Goal: Information Seeking & Learning: Learn about a topic

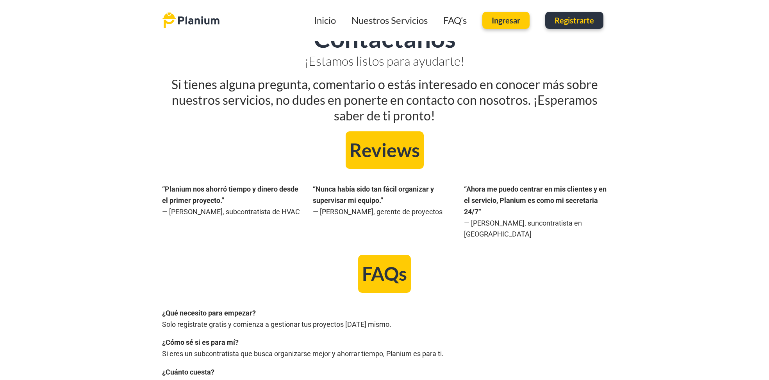
scroll to position [1235, 0]
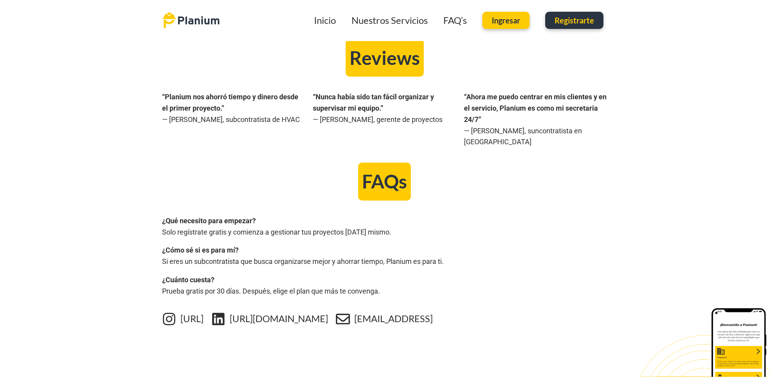
click at [308, 313] on link "[URL][DOMAIN_NAME]" at bounding box center [279, 318] width 98 height 11
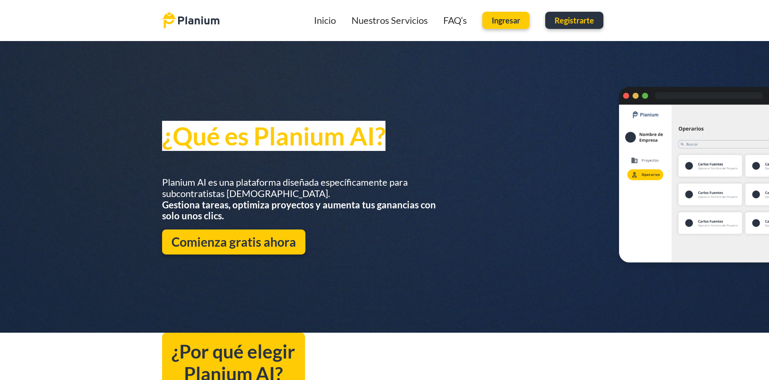
scroll to position [0, 0]
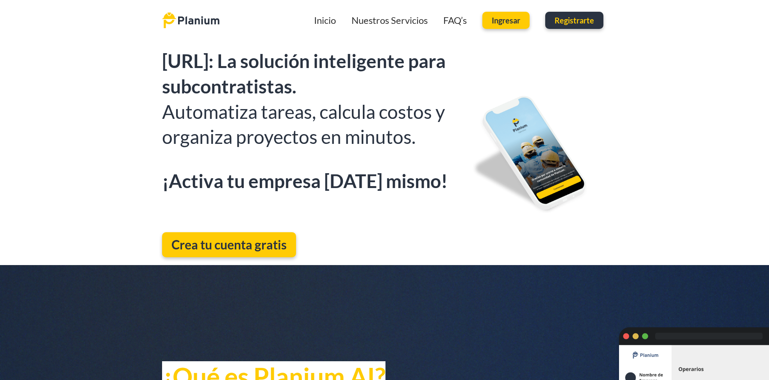
click at [448, 20] on link "FAQ’s" at bounding box center [454, 19] width 23 height 11
click at [377, 23] on link "Nuestros Servicios" at bounding box center [390, 19] width 76 height 11
click at [397, 17] on link "Nuestros Servicios" at bounding box center [390, 19] width 76 height 11
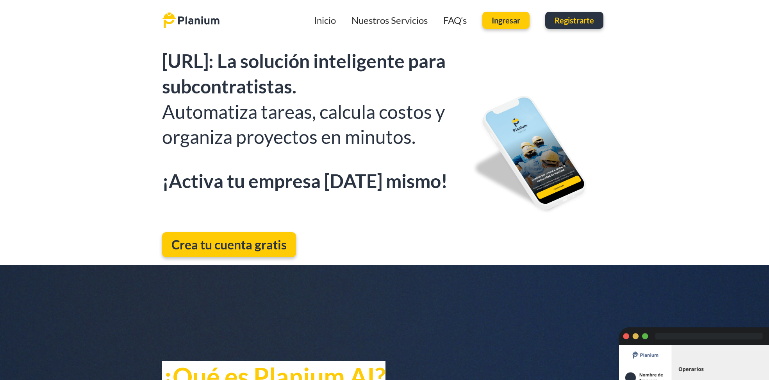
click at [455, 21] on link "FAQ’s" at bounding box center [454, 19] width 23 height 11
click at [329, 20] on link "Inicio" at bounding box center [325, 19] width 22 height 11
click at [189, 22] on img at bounding box center [190, 20] width 57 height 16
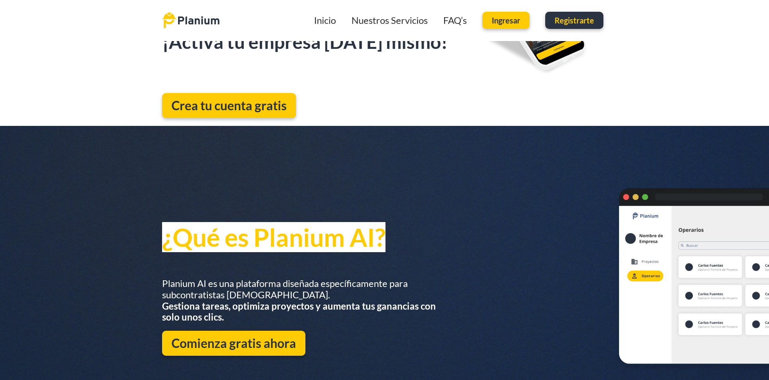
scroll to position [260, 0]
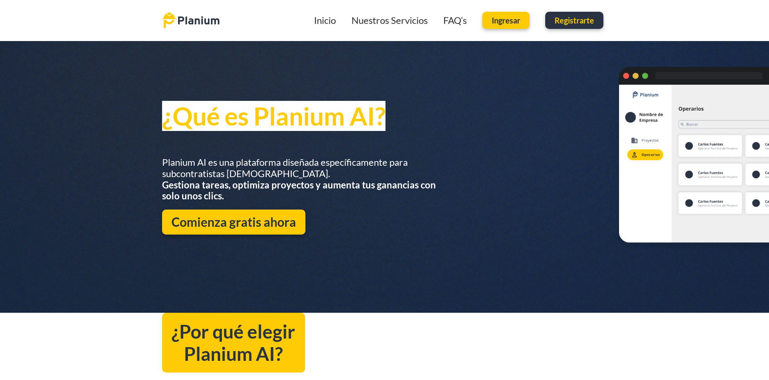
click at [715, 159] on div "¿Qué es Planium AI? Planium AI es una plataforma diseñada específicamente para …" at bounding box center [384, 159] width 769 height 308
click at [559, 156] on div "¿Qué es Planium AI? Planium AI es una plataforma diseñada específicamente para …" at bounding box center [384, 159] width 769 height 308
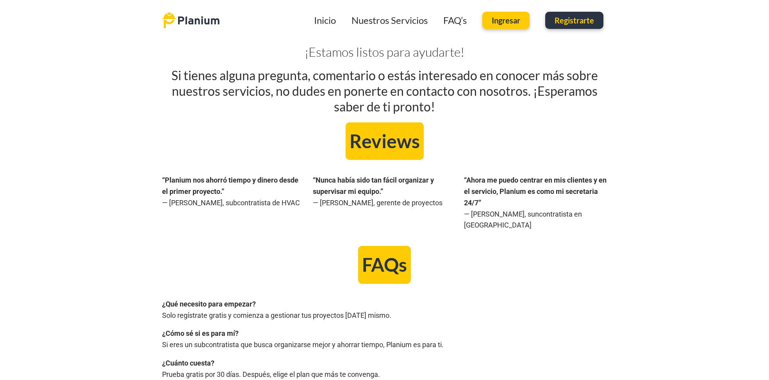
scroll to position [1235, 0]
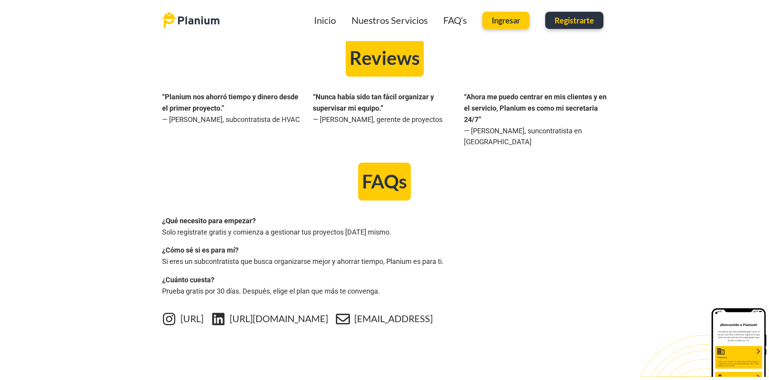
click at [517, 355] on div at bounding box center [384, 353] width 445 height 39
drag, startPoint x: 161, startPoint y: 373, endPoint x: 241, endPoint y: 372, distance: 80.5
click at [239, 377] on div "Copyright © 2025 [URL], All rights reserved. Powered by [DOMAIN_NAME]" at bounding box center [384, 384] width 769 height 15
click at [273, 274] on p "¿Cuánto cuesta? Prueba gratis por 30 días. Después, elige el plan que más te co…" at bounding box center [384, 285] width 445 height 23
click at [191, 313] on link "[URL]" at bounding box center [191, 318] width 23 height 11
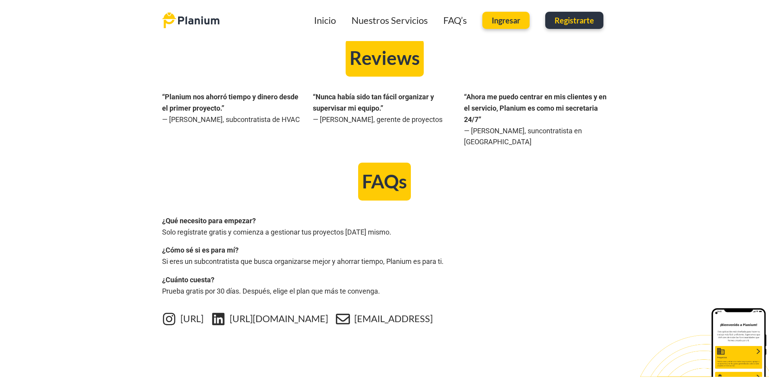
click at [202, 313] on link "[URL]" at bounding box center [191, 318] width 23 height 11
click at [433, 313] on link "[EMAIL_ADDRESS]" at bounding box center [393, 318] width 79 height 11
click at [566, 215] on p "¿Qué necesito para empezar? Solo regístrate gratis y comienza a gestionar tus p…" at bounding box center [384, 226] width 445 height 23
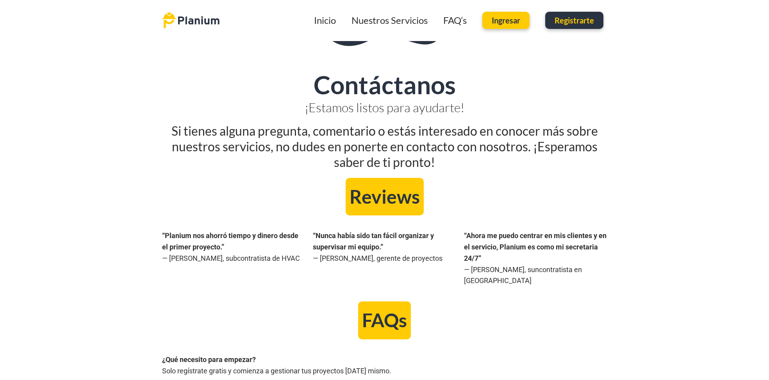
scroll to position [1085, 0]
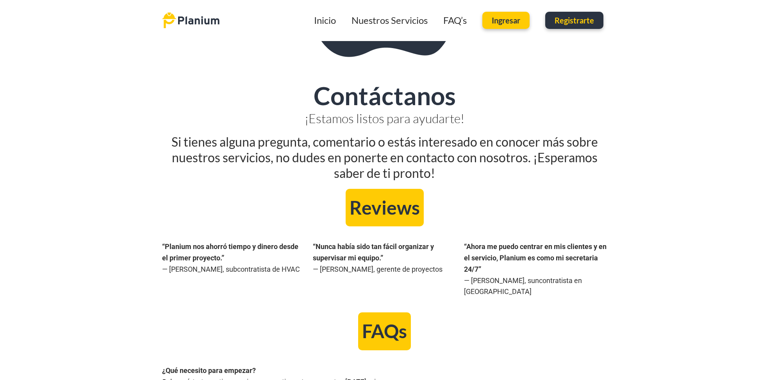
click at [397, 204] on h2 "Reviews" at bounding box center [385, 208] width 70 height 22
click at [376, 200] on h2 "Reviews" at bounding box center [385, 208] width 70 height 22
drag, startPoint x: 351, startPoint y: 201, endPoint x: 360, endPoint y: 207, distance: 11.2
click at [352, 202] on h2 "Reviews" at bounding box center [385, 208] width 70 height 22
click at [366, 212] on h2 "Reviews" at bounding box center [385, 208] width 70 height 22
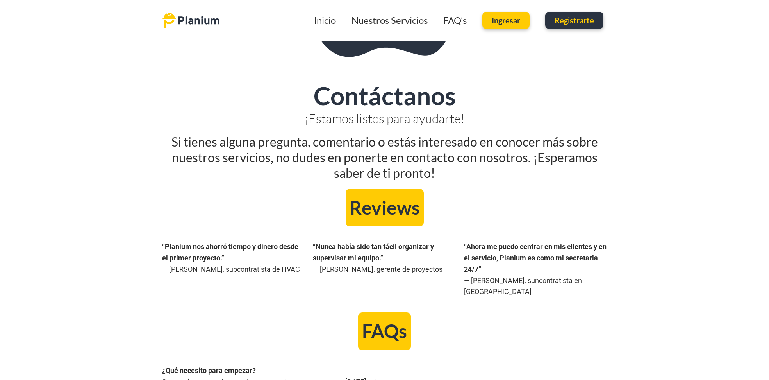
click at [391, 323] on h2 "FAQs" at bounding box center [384, 331] width 45 height 22
click at [372, 320] on h2 "FAQs" at bounding box center [384, 331] width 45 height 22
click at [368, 320] on h2 "FAQs" at bounding box center [384, 331] width 45 height 22
click at [388, 323] on h2 "FAQs" at bounding box center [384, 331] width 45 height 22
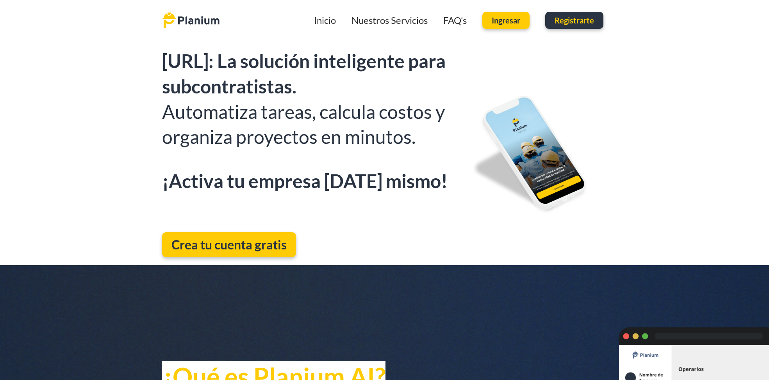
scroll to position [0, 0]
click at [108, 193] on div "[URL]: La solución inteligente para subcontratistas. Automatiza tareas, calcula…" at bounding box center [384, 153] width 769 height 224
click at [322, 86] on h2 "[URL]: La solución inteligente para subcontratistas." at bounding box center [308, 73] width 292 height 51
click at [196, 37] on div "Inicio Nuestros Servicios FAQ’s Ingresar Registrarte Inicio Nuestros Servicios …" at bounding box center [384, 20] width 445 height 41
click at [125, 34] on div "Inicio Nuestros Servicios FAQ’s Ingresar Registrarte Inicio Nuestros Servicios …" at bounding box center [384, 20] width 769 height 41
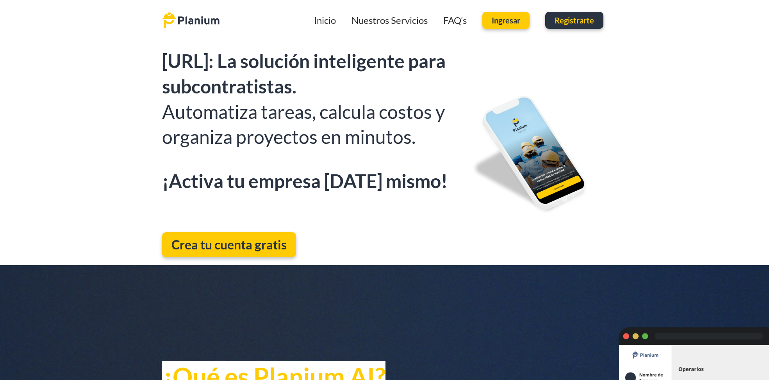
click at [125, 34] on div "Inicio Nuestros Servicios FAQ’s Ingresar Registrarte Inicio Nuestros Servicios …" at bounding box center [384, 20] width 769 height 41
click at [125, 33] on div "Inicio Nuestros Servicios FAQ’s Ingresar Registrarte Inicio Nuestros Servicios …" at bounding box center [384, 20] width 769 height 41
click at [135, 43] on div "[URL]: La solución inteligente para subcontratistas. Automatiza tareas, calcula…" at bounding box center [384, 153] width 769 height 224
click at [95, 80] on div "[URL]: La solución inteligente para subcontratistas. Automatiza tareas, calcula…" at bounding box center [384, 153] width 769 height 224
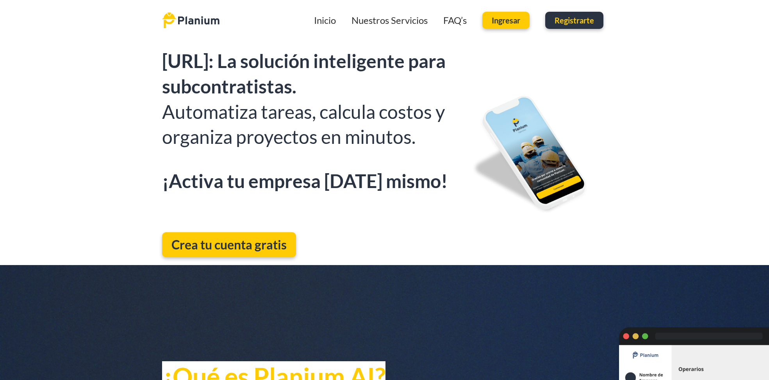
click at [80, 120] on div "[URL]: La solución inteligente para subcontratistas. Automatiza tareas, calcula…" at bounding box center [384, 153] width 769 height 224
click at [107, 95] on div "[URL]: La solución inteligente para subcontratistas. Automatiza tareas, calcula…" at bounding box center [384, 153] width 769 height 224
